Goal: Check status: Check status

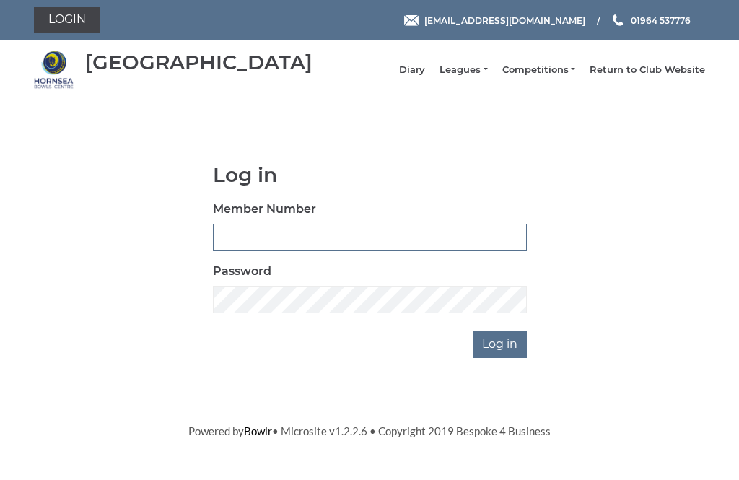
click at [348, 247] on input "Member Number" at bounding box center [370, 237] width 314 height 27
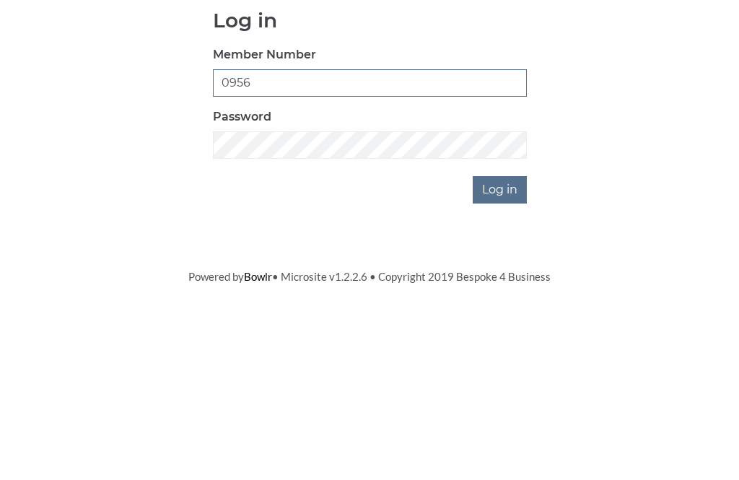
type input "0956"
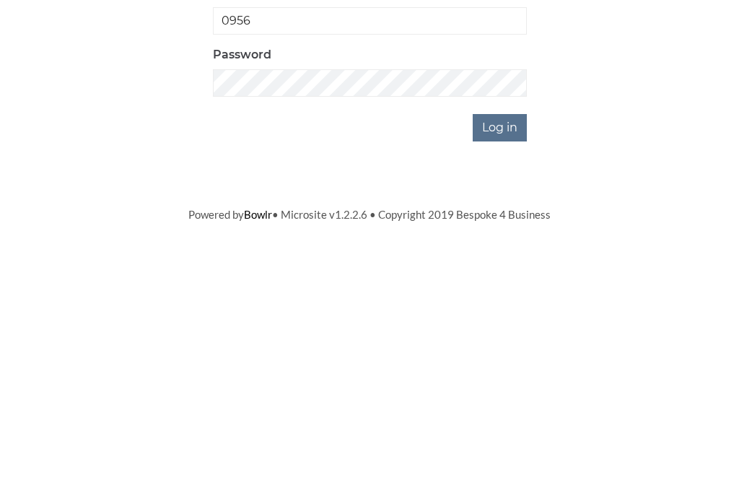
click at [507, 331] on input "Log in" at bounding box center [500, 344] width 54 height 27
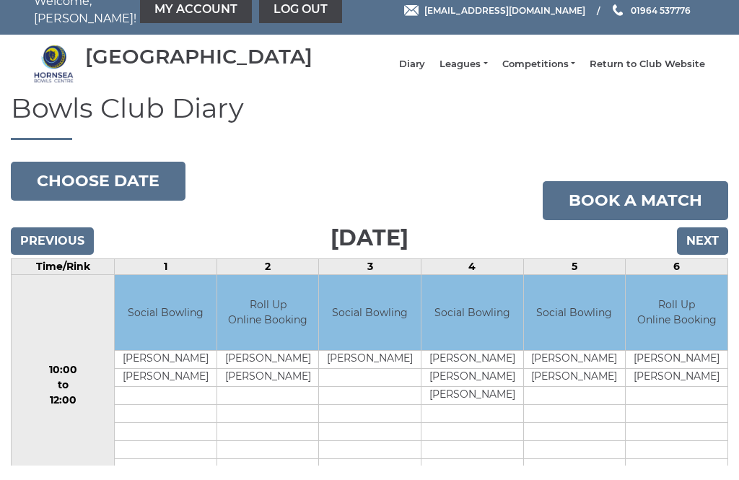
scroll to position [16, 0]
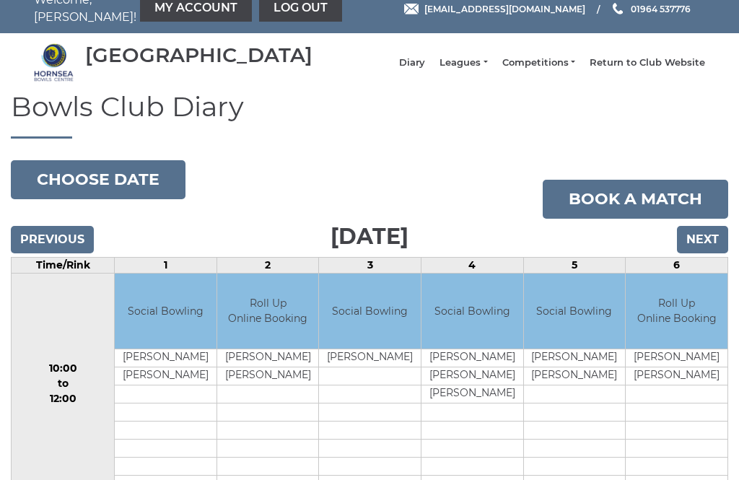
click at [122, 187] on button "Choose date" at bounding box center [98, 179] width 175 height 39
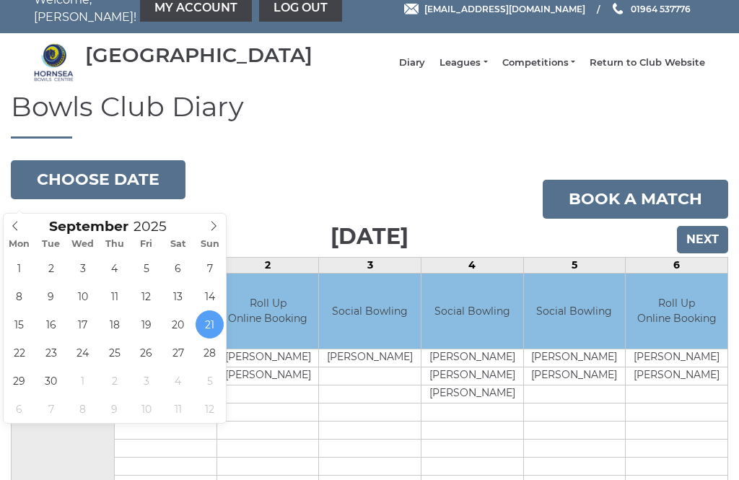
type input "[DATE]"
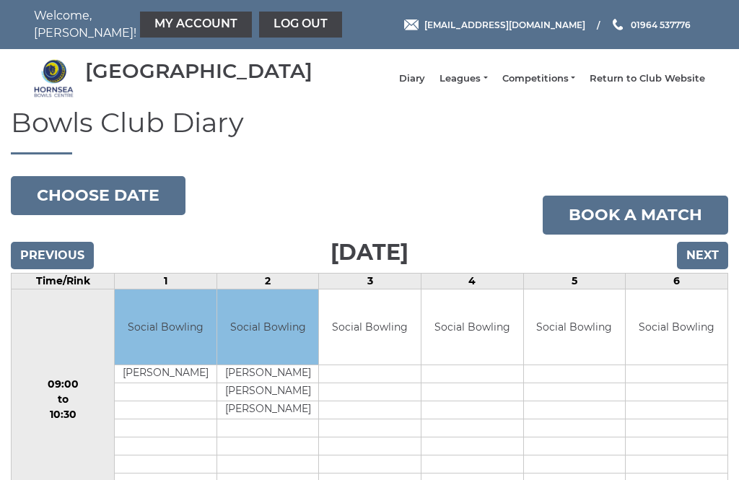
click at [171, 22] on link "My Account" at bounding box center [196, 25] width 112 height 26
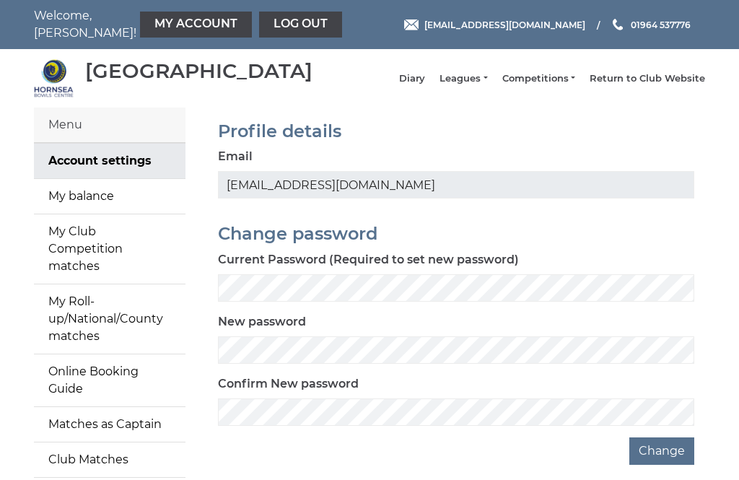
click at [103, 211] on link "My balance" at bounding box center [110, 196] width 152 height 35
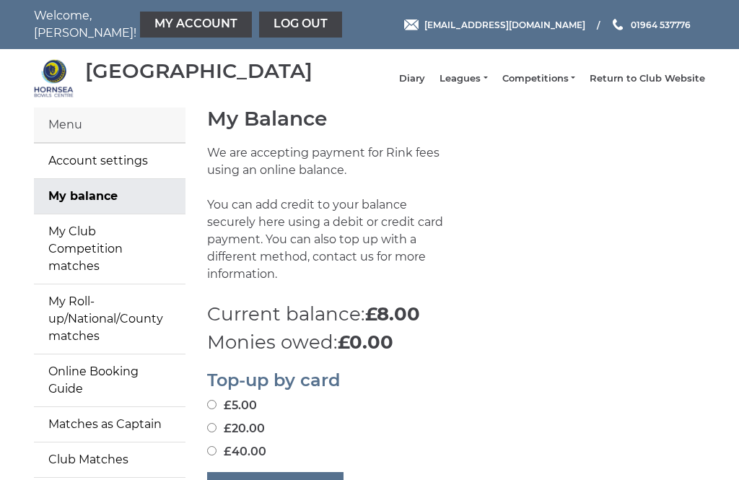
click at [266, 25] on link "Log out" at bounding box center [300, 25] width 83 height 26
